Goal: Transaction & Acquisition: Purchase product/service

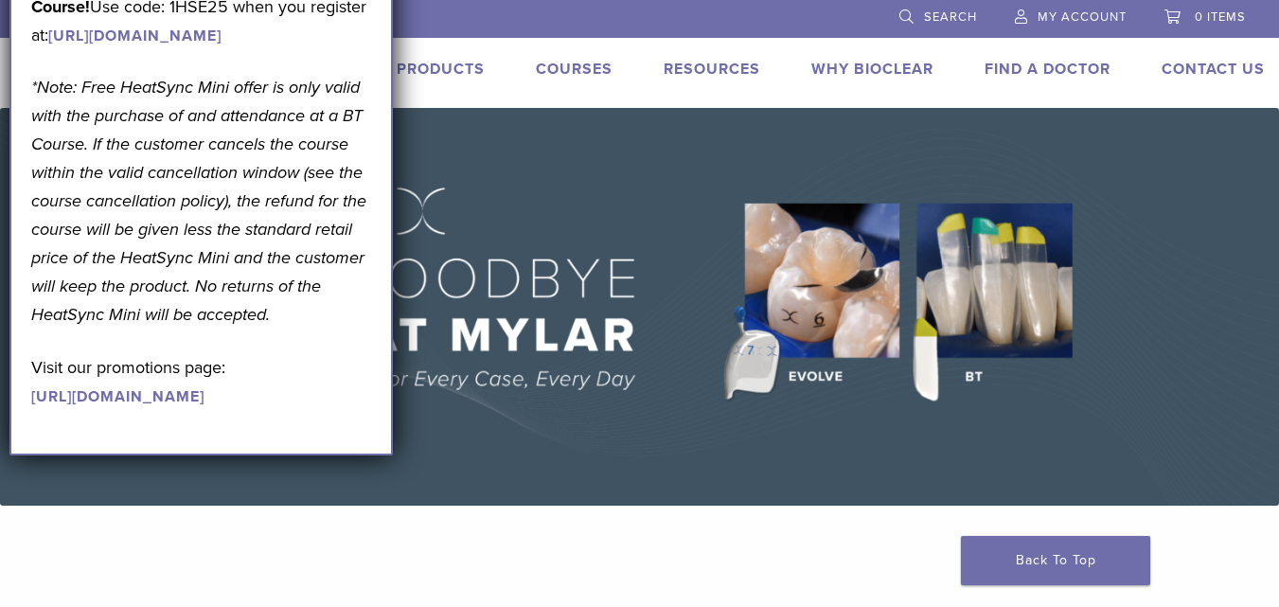
click at [358, 261] on p "*Note: Free HeatSync Mini offer is only valid with the purchase of and attendan…" at bounding box center [201, 201] width 340 height 256
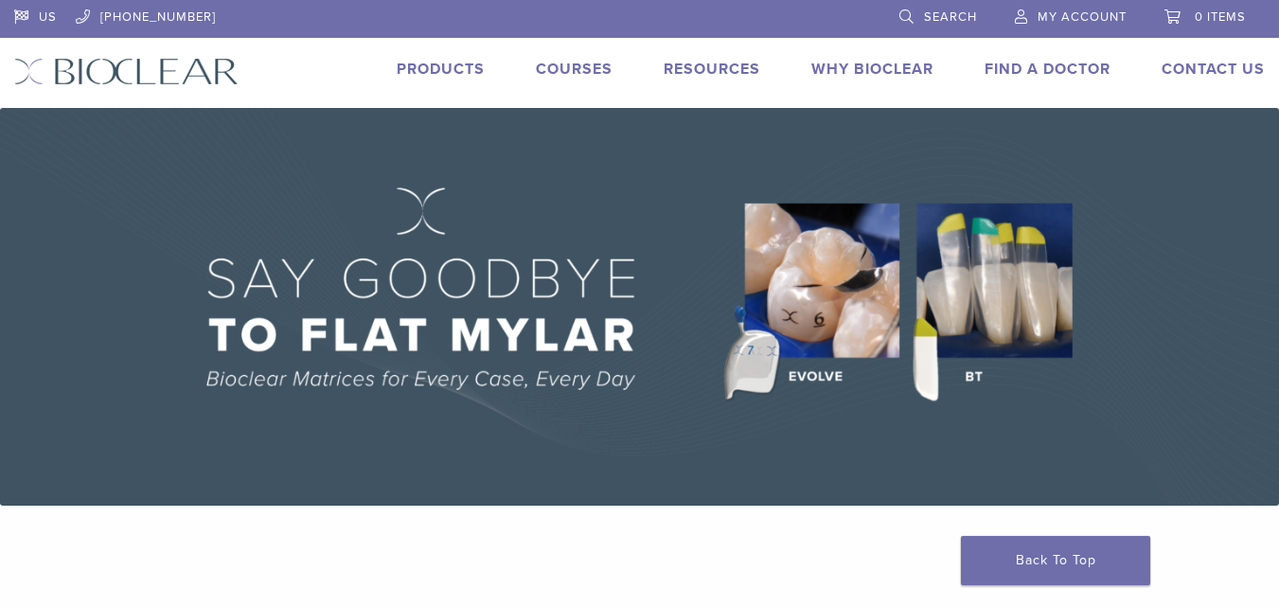
click at [278, 137] on img at bounding box center [639, 307] width 1279 height 398
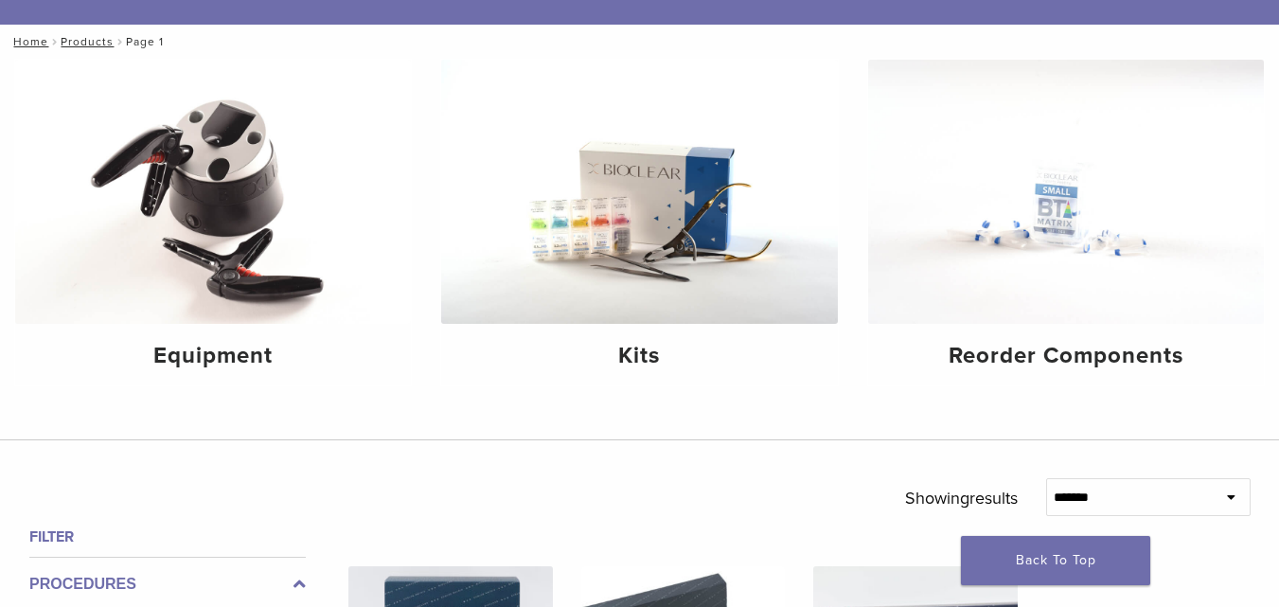
scroll to position [95, 0]
